Goal: Information Seeking & Learning: Understand process/instructions

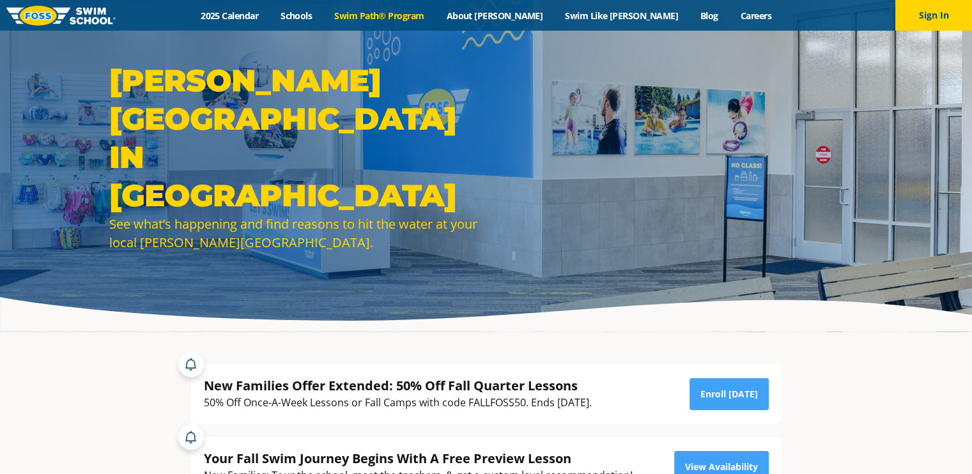
drag, startPoint x: 0, startPoint y: 0, endPoint x: 414, endPoint y: 13, distance: 414.4
click at [414, 13] on link "Swim Path® Program" at bounding box center [379, 16] width 112 height 12
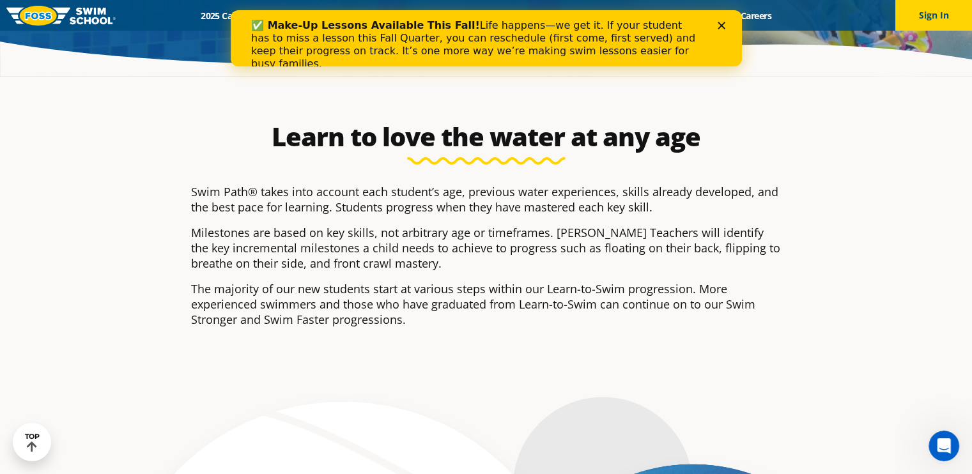
click at [721, 22] on icon "Close" at bounding box center [721, 26] width 8 height 8
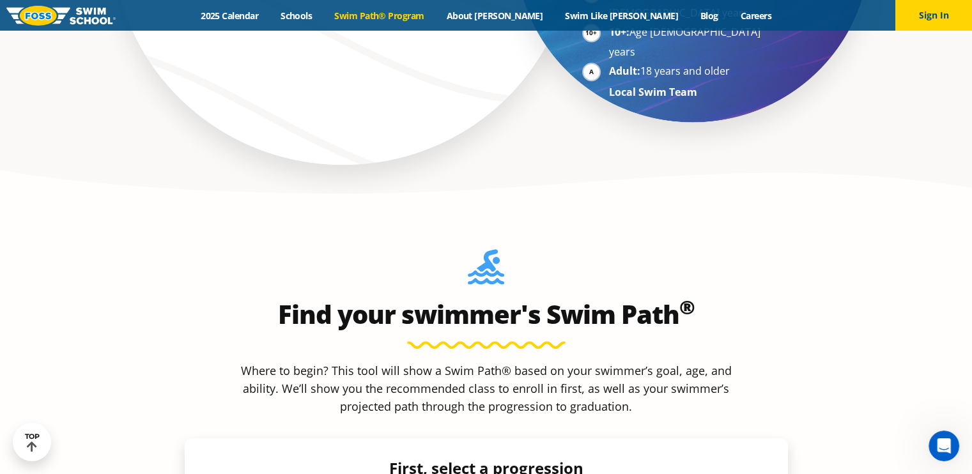
scroll to position [1023, 0]
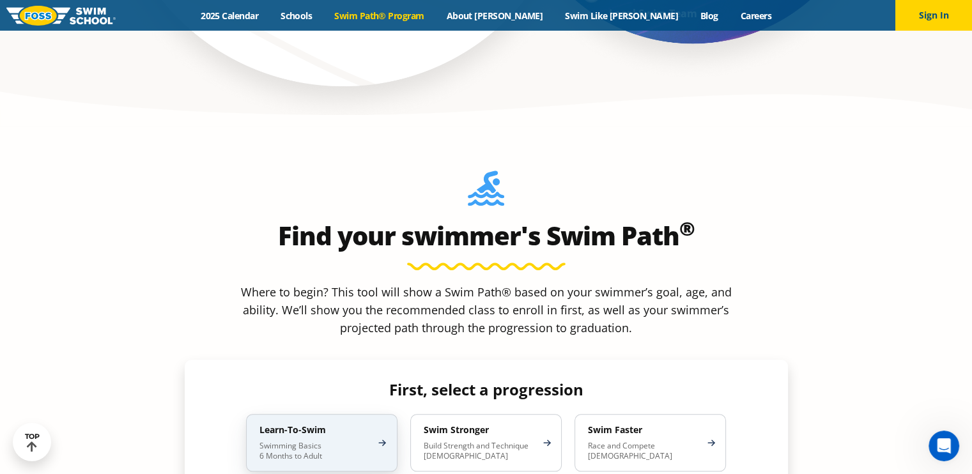
click at [366, 414] on div "Learn-To-Swim Swimming Basics 6 Months to Adult" at bounding box center [321, 443] width 151 height 58
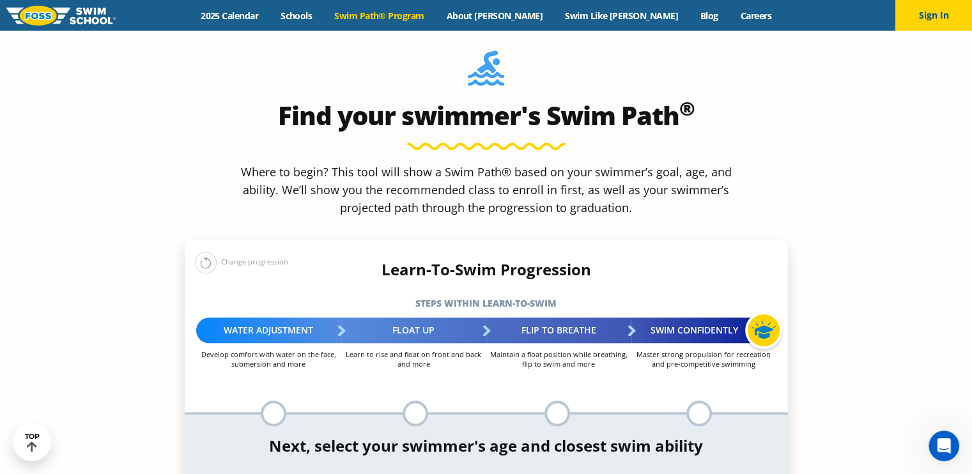
scroll to position [1151, 0]
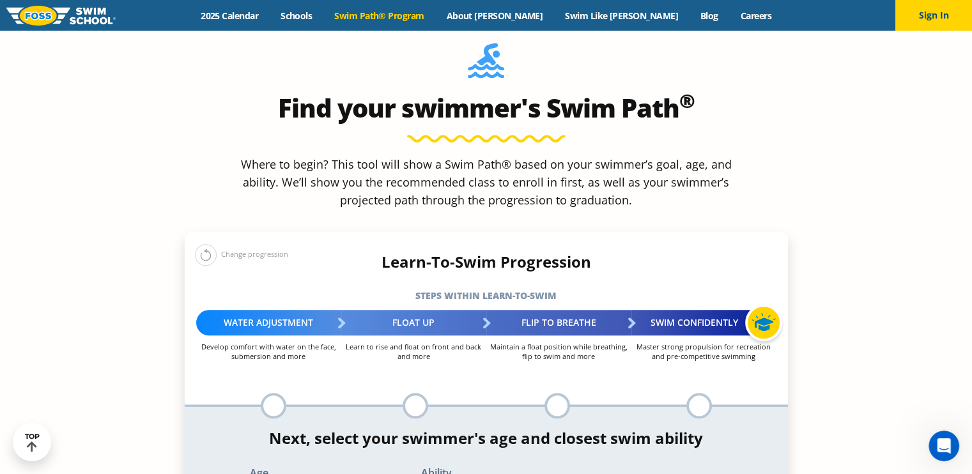
select select "adult-18-years-"
select select "adult-18-years--uncomfortable-putting-face-in-the-water-andor-getting-water-on-…"
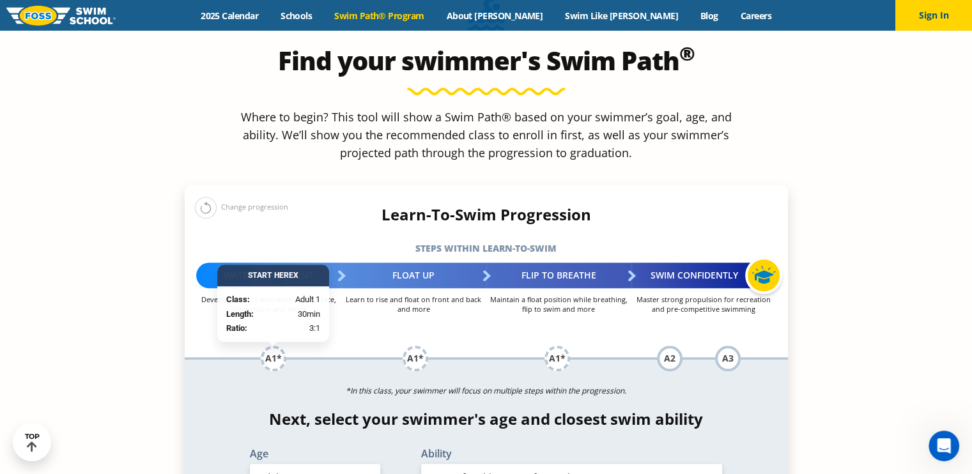
scroll to position [1278, 0]
